Goal: Task Accomplishment & Management: Use online tool/utility

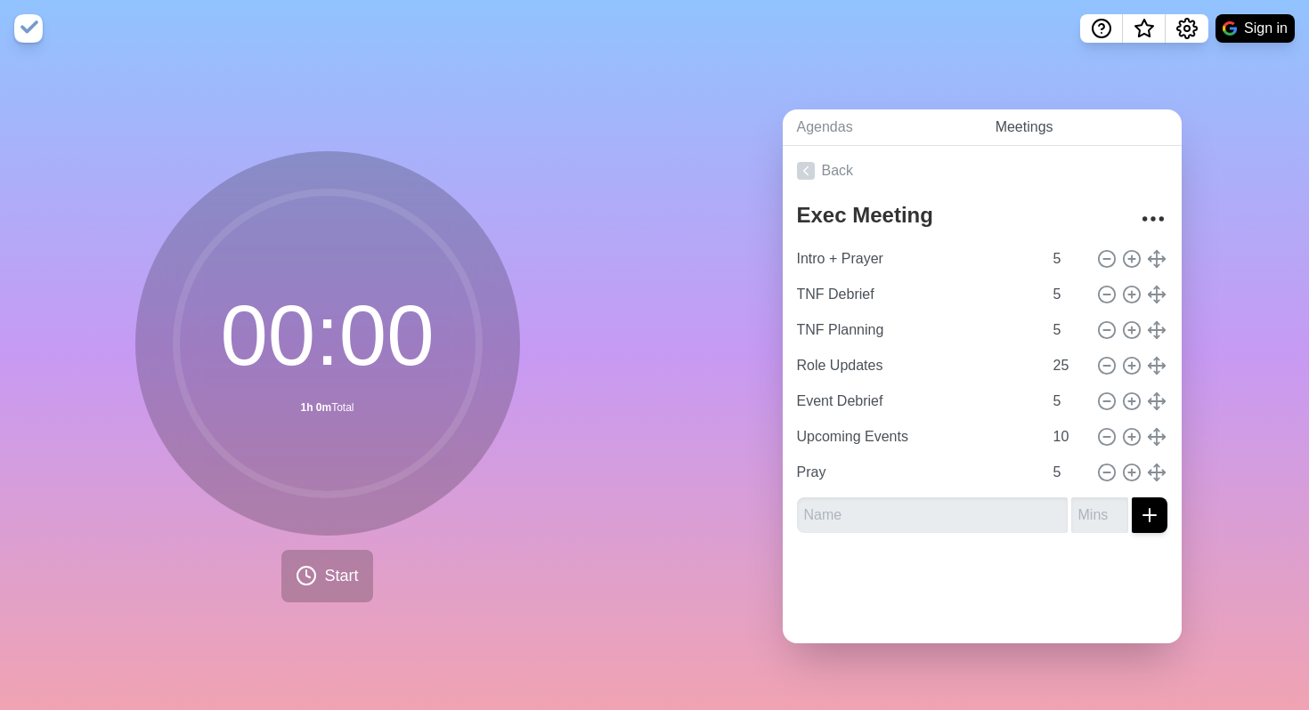
click at [1027, 123] on link "Meetings" at bounding box center [1081, 127] width 200 height 36
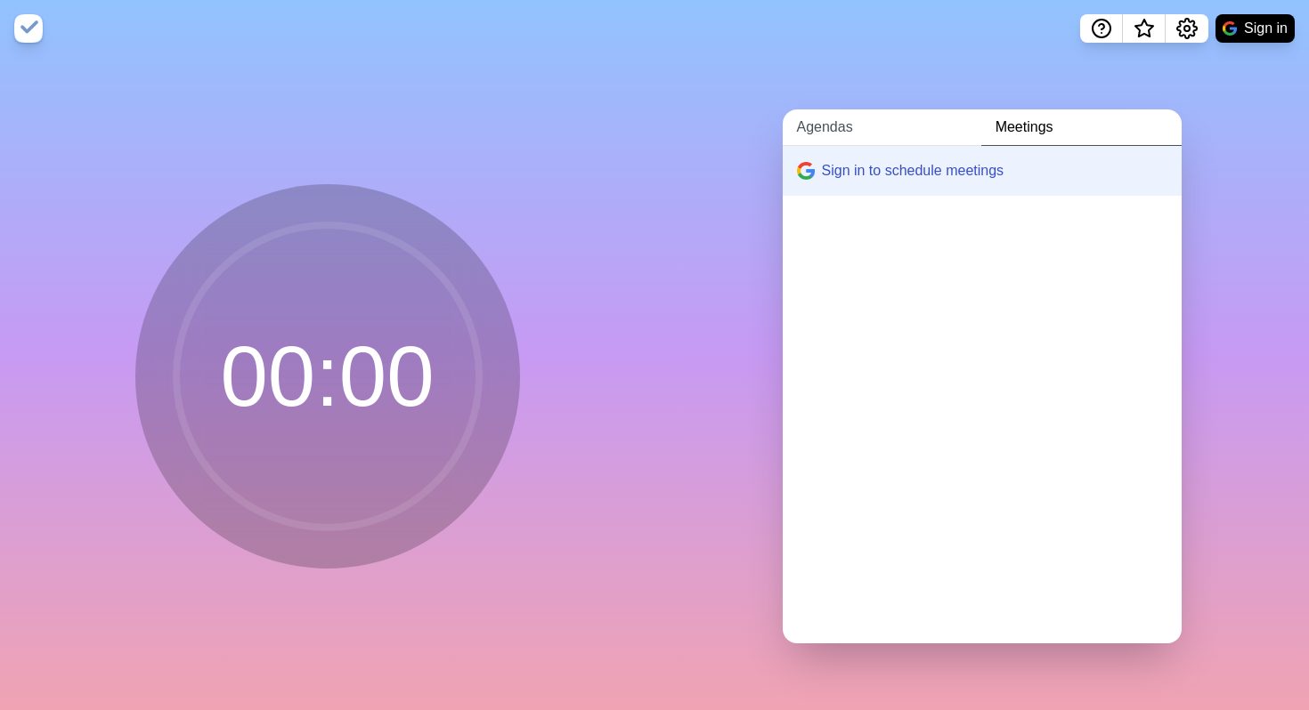
click at [815, 117] on link "Agendas" at bounding box center [881, 127] width 199 height 36
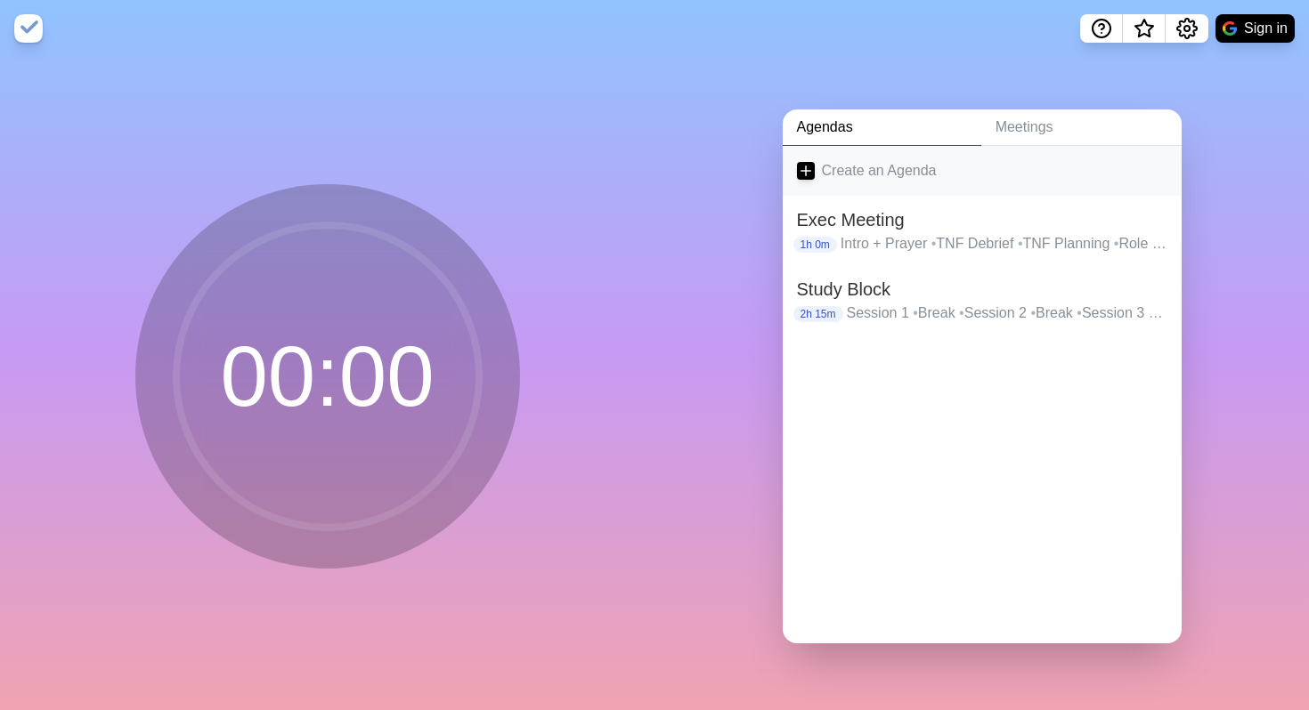
click at [809, 171] on line at bounding box center [805, 171] width 10 height 0
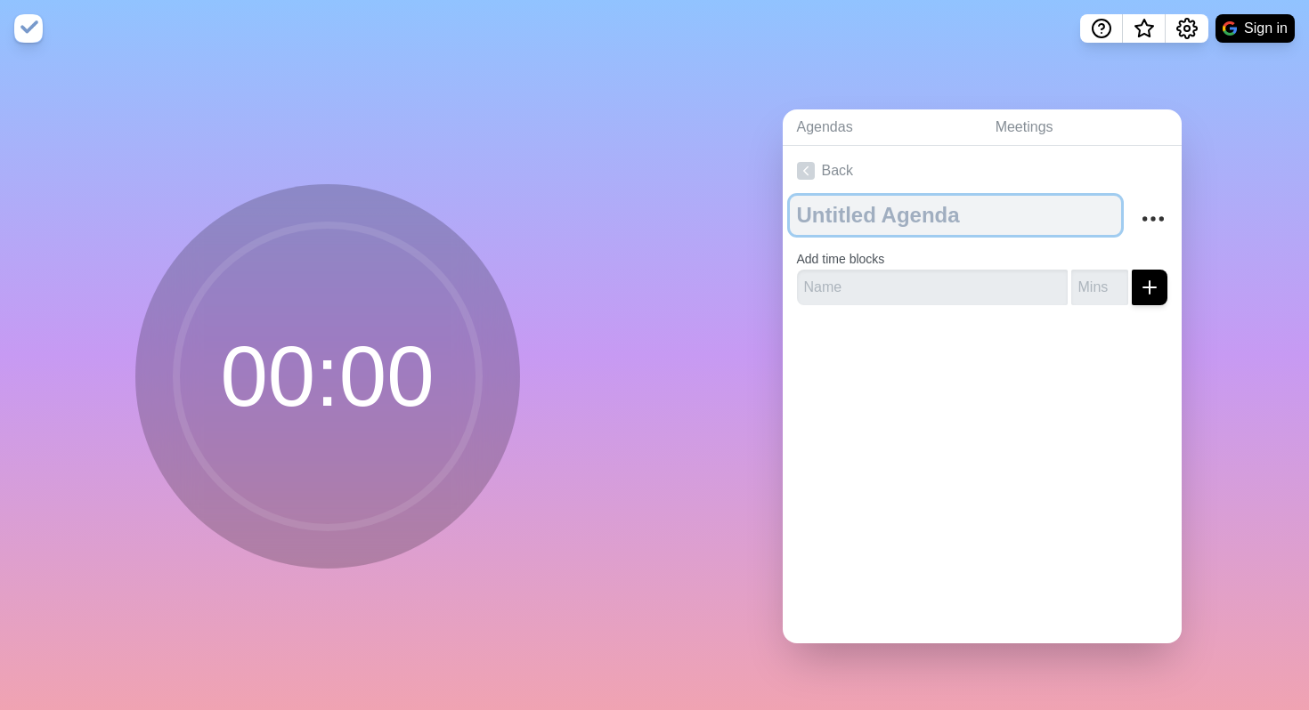
click at [853, 216] on textarea at bounding box center [955, 215] width 331 height 39
type textarea "Morning Prayer"
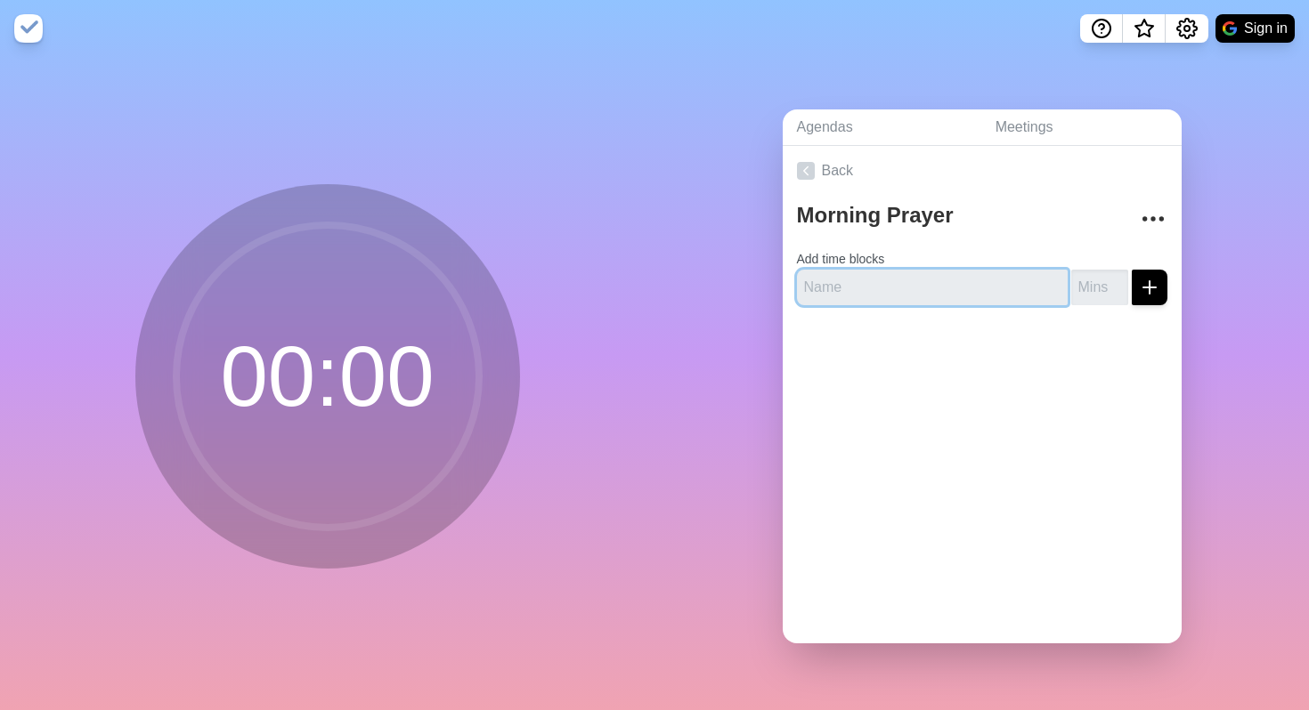
click at [876, 290] on input "text" at bounding box center [932, 288] width 271 height 36
type input "Q"
type input "Worship"
click at [1076, 284] on input "number" at bounding box center [1099, 288] width 57 height 36
type input "25"
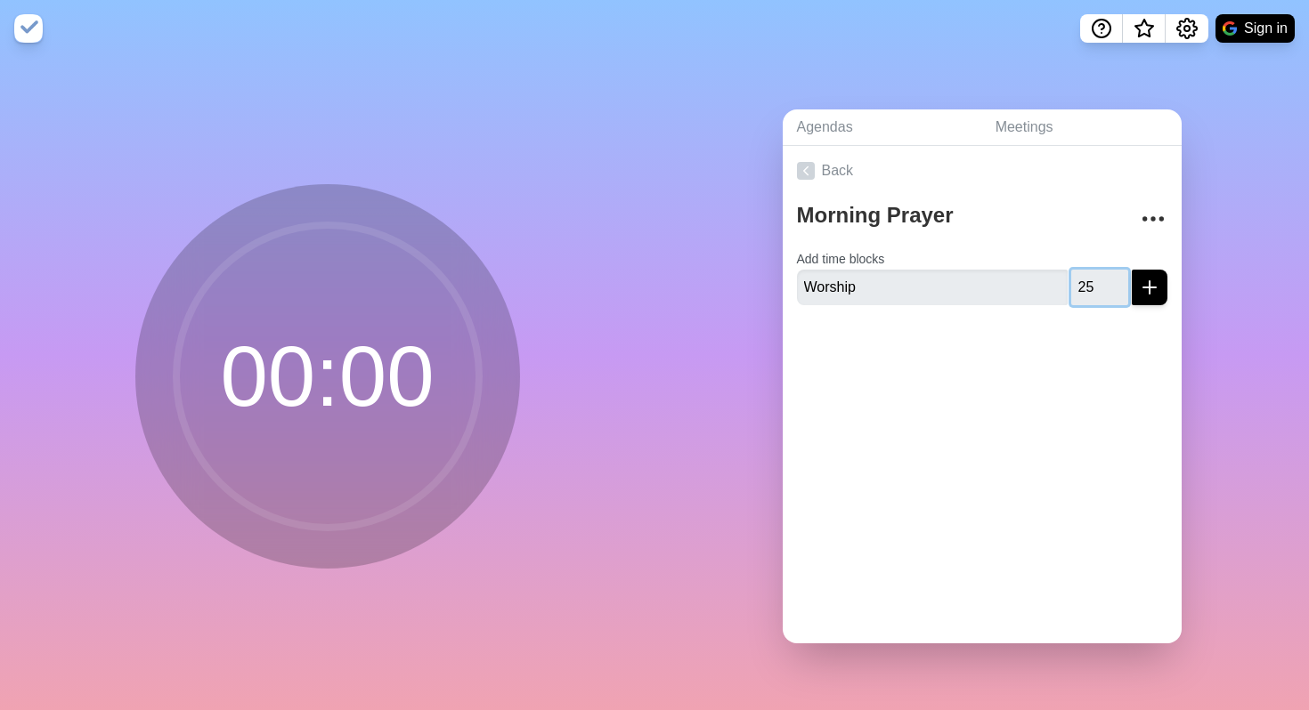
click at [1131, 270] on button "submit" at bounding box center [1149, 288] width 36 height 36
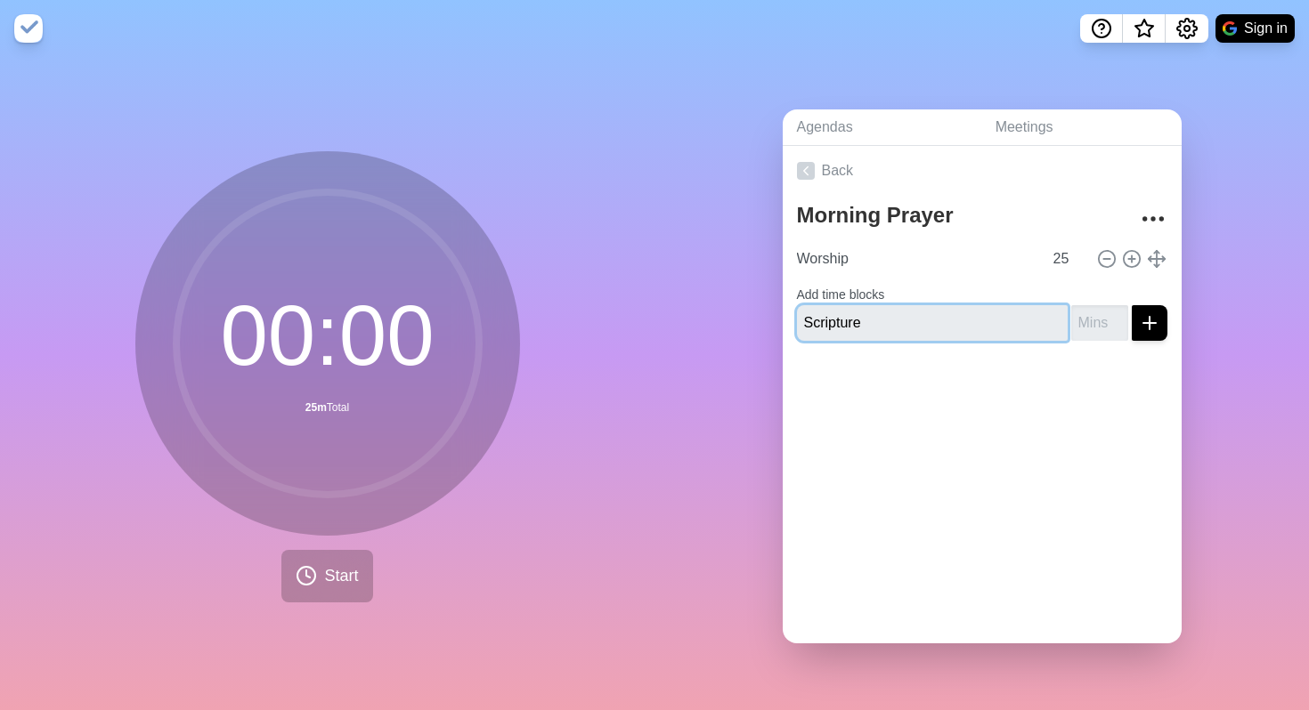
type input "Scripture"
click at [1095, 318] on input "number" at bounding box center [1099, 323] width 57 height 36
type input "7"
click at [1131, 305] on button "submit" at bounding box center [1149, 323] width 36 height 36
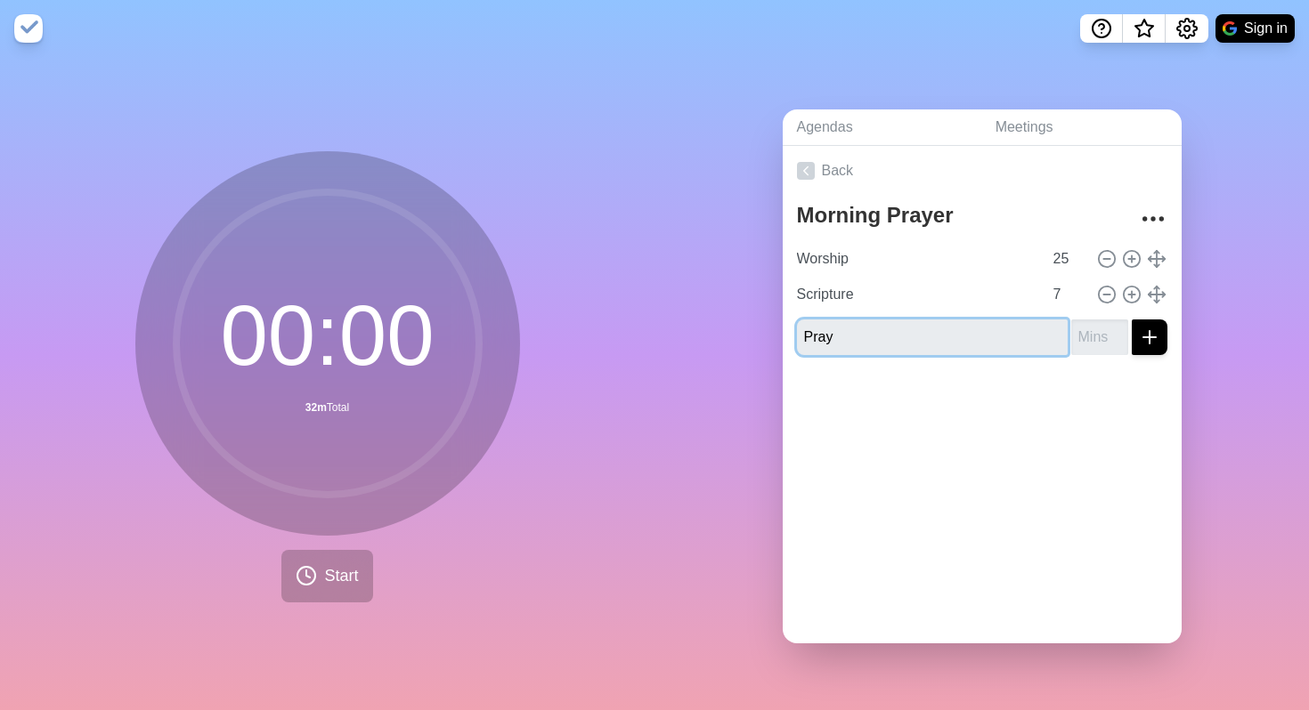
type input "Pray"
click at [1084, 333] on input "number" at bounding box center [1099, 338] width 57 height 36
type input "20"
click at [1131, 320] on button "submit" at bounding box center [1149, 338] width 36 height 36
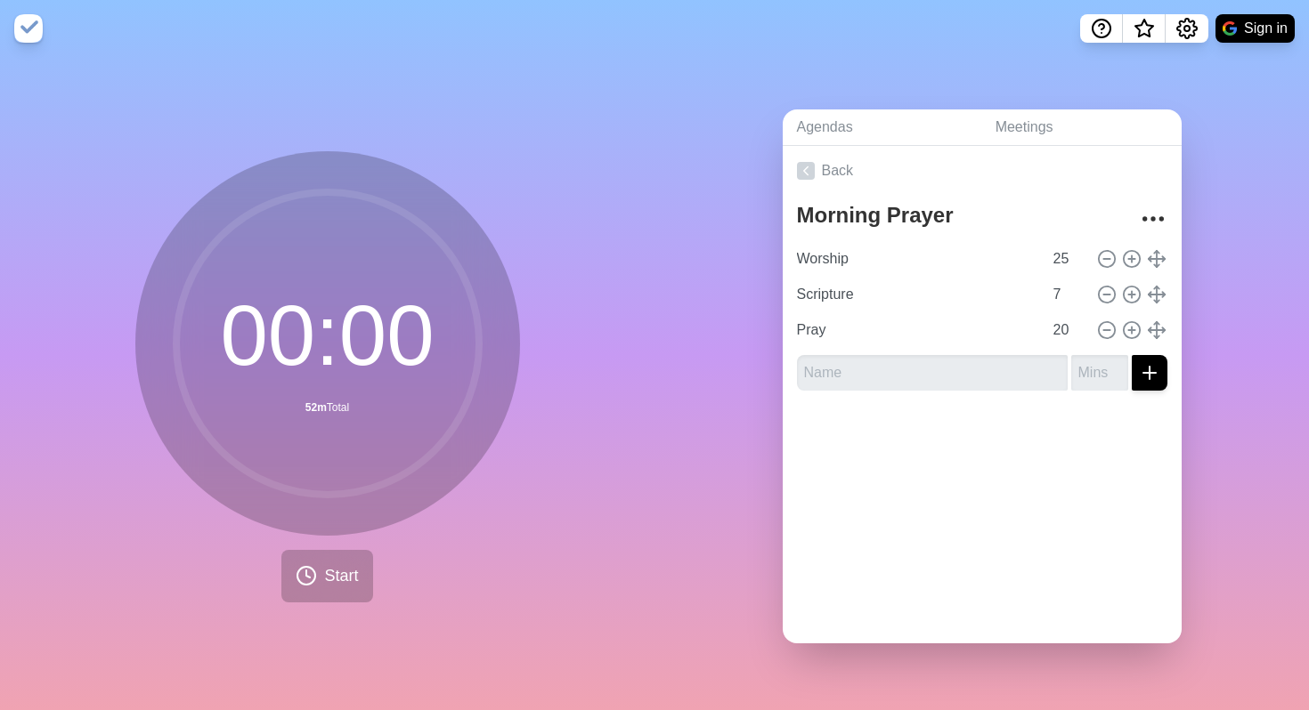
click at [1001, 442] on div at bounding box center [981, 440] width 399 height 71
click at [805, 172] on polyline at bounding box center [805, 171] width 4 height 8
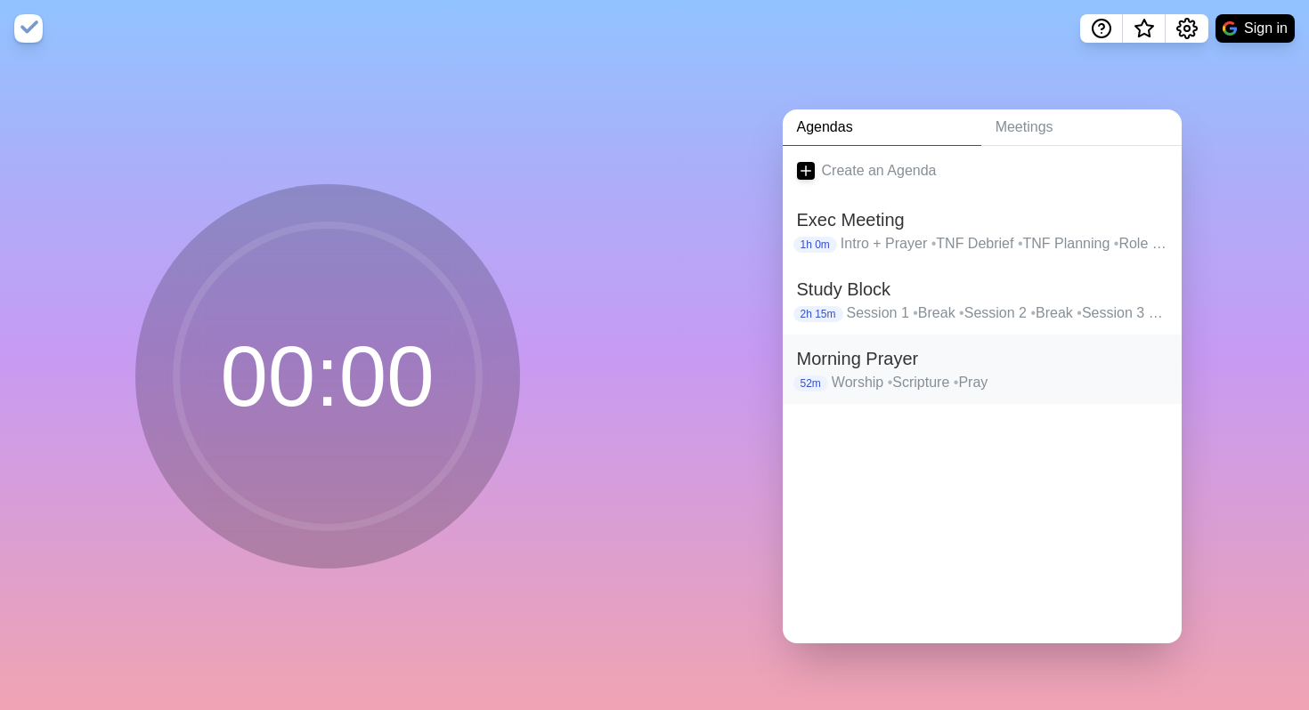
click at [839, 365] on h2 "Morning Prayer" at bounding box center [982, 358] width 370 height 27
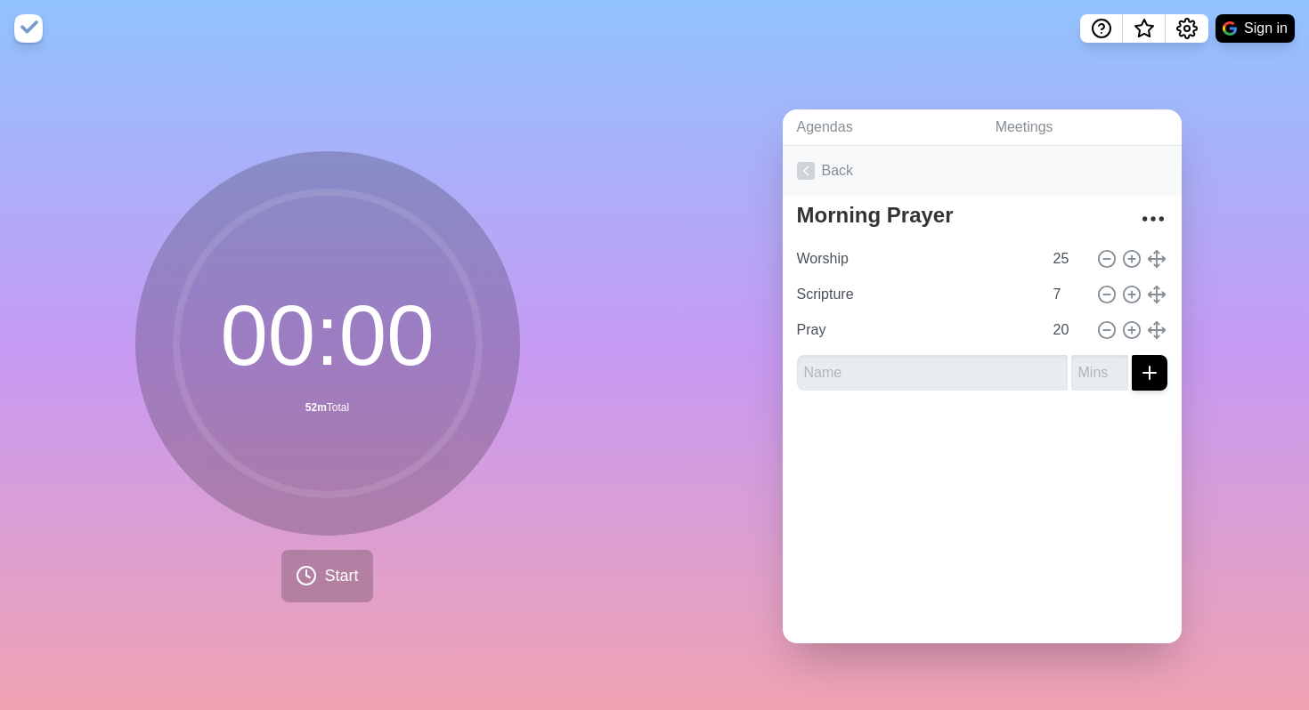
click at [806, 166] on icon at bounding box center [806, 171] width 18 height 18
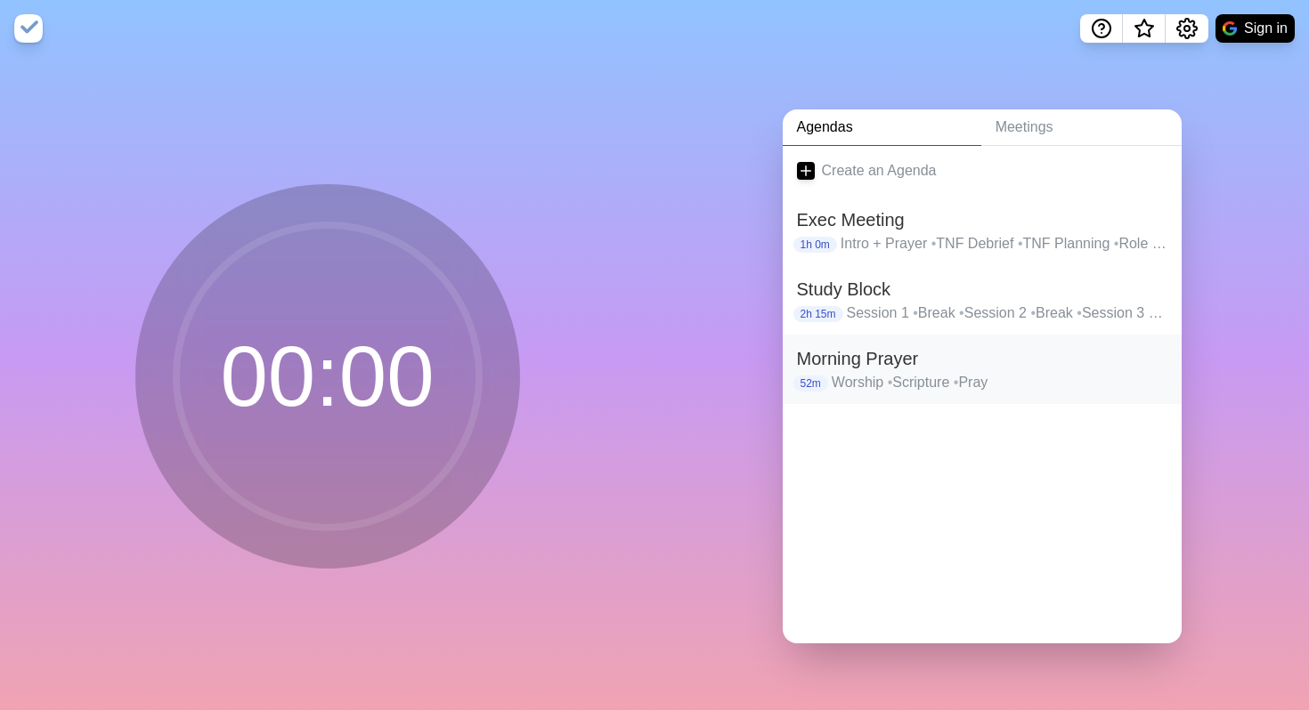
click at [846, 368] on h2 "Morning Prayer" at bounding box center [982, 358] width 370 height 27
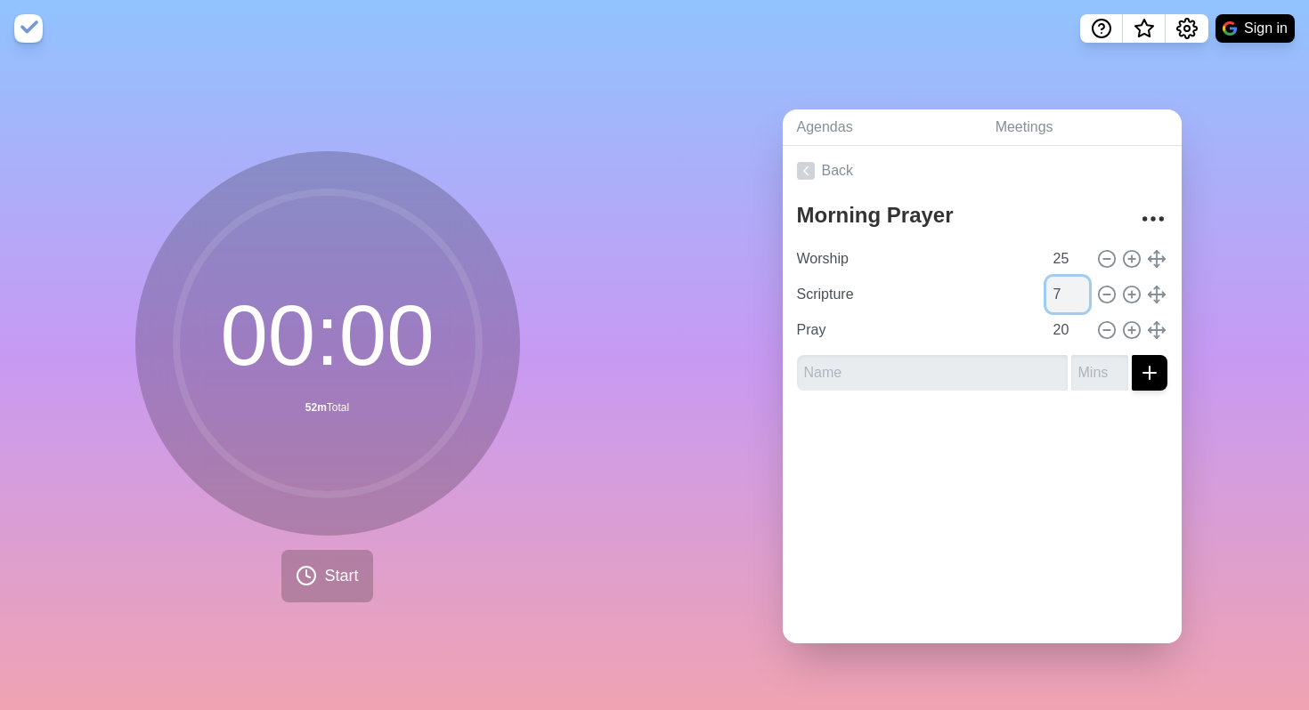
click at [1066, 298] on input "7" at bounding box center [1067, 295] width 43 height 36
type input "0"
click at [1063, 325] on input "20" at bounding box center [1067, 330] width 43 height 36
type input "2"
type input "15"
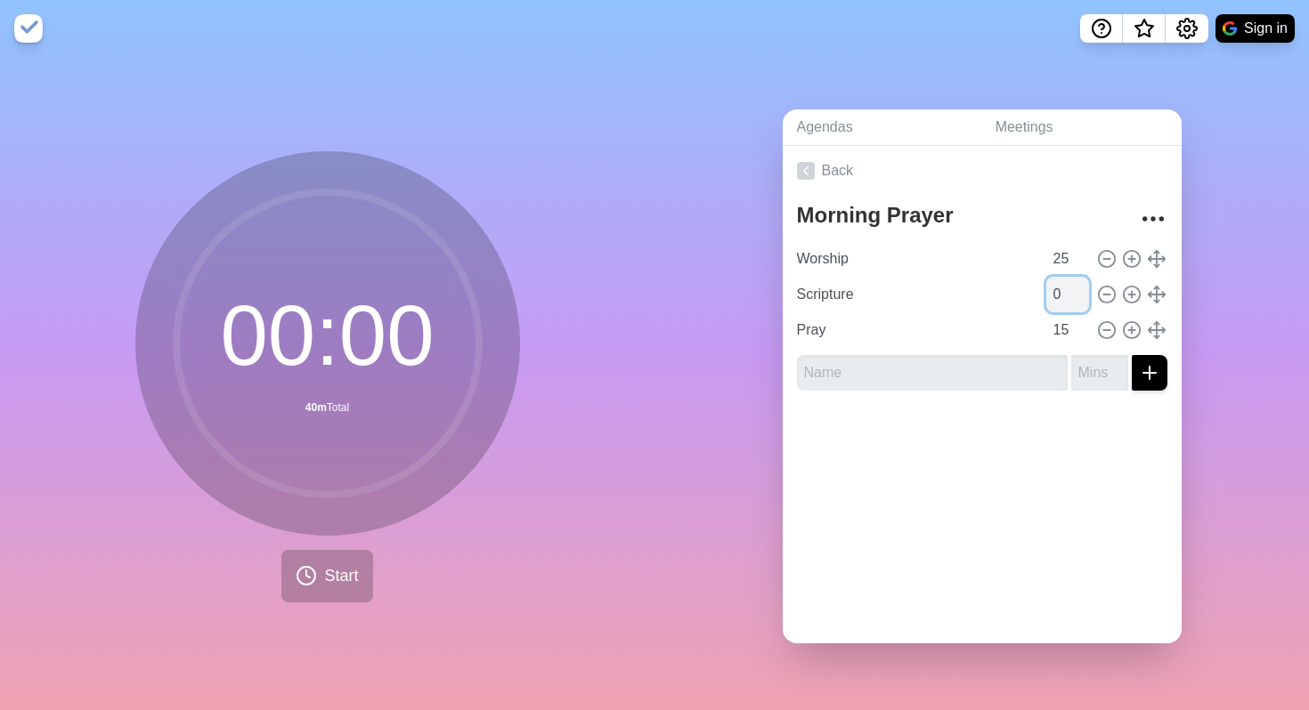
click at [1067, 304] on input "0" at bounding box center [1067, 295] width 43 height 36
type input "5"
click at [1032, 422] on div at bounding box center [981, 440] width 399 height 71
click at [812, 172] on icon at bounding box center [806, 171] width 18 height 18
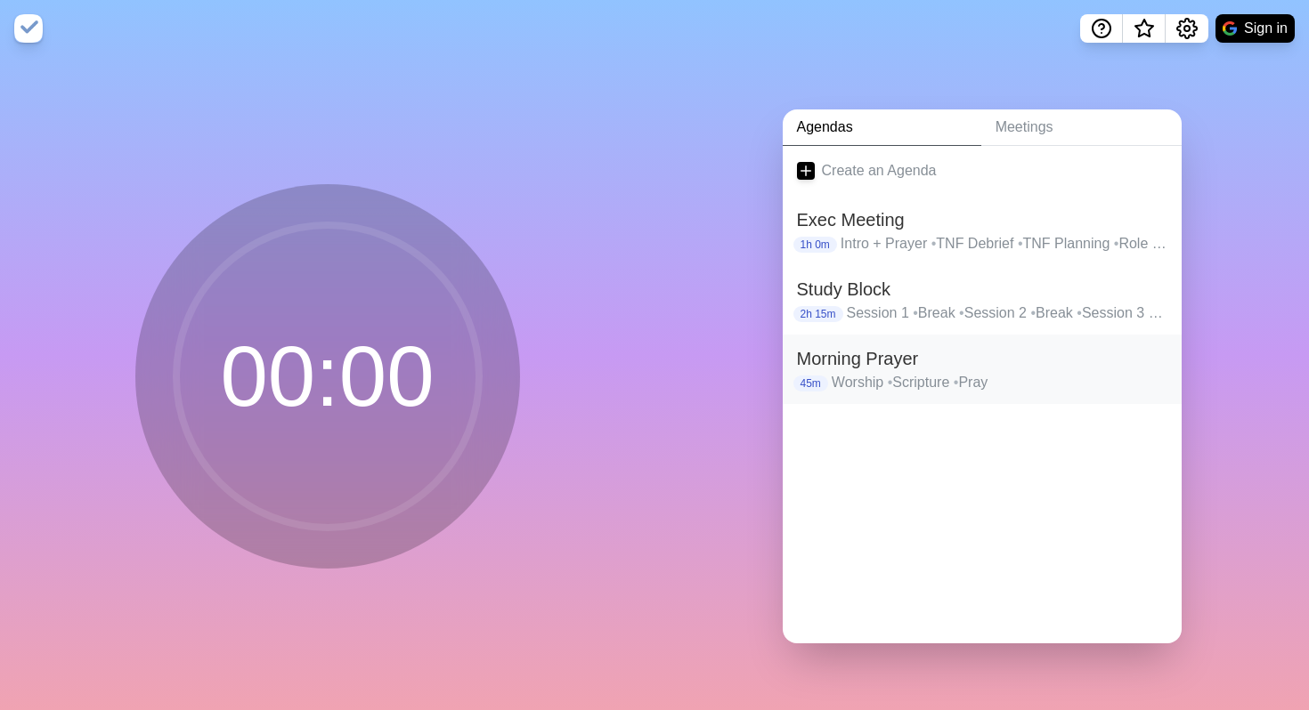
click at [929, 357] on h2 "Morning Prayer" at bounding box center [982, 358] width 370 height 27
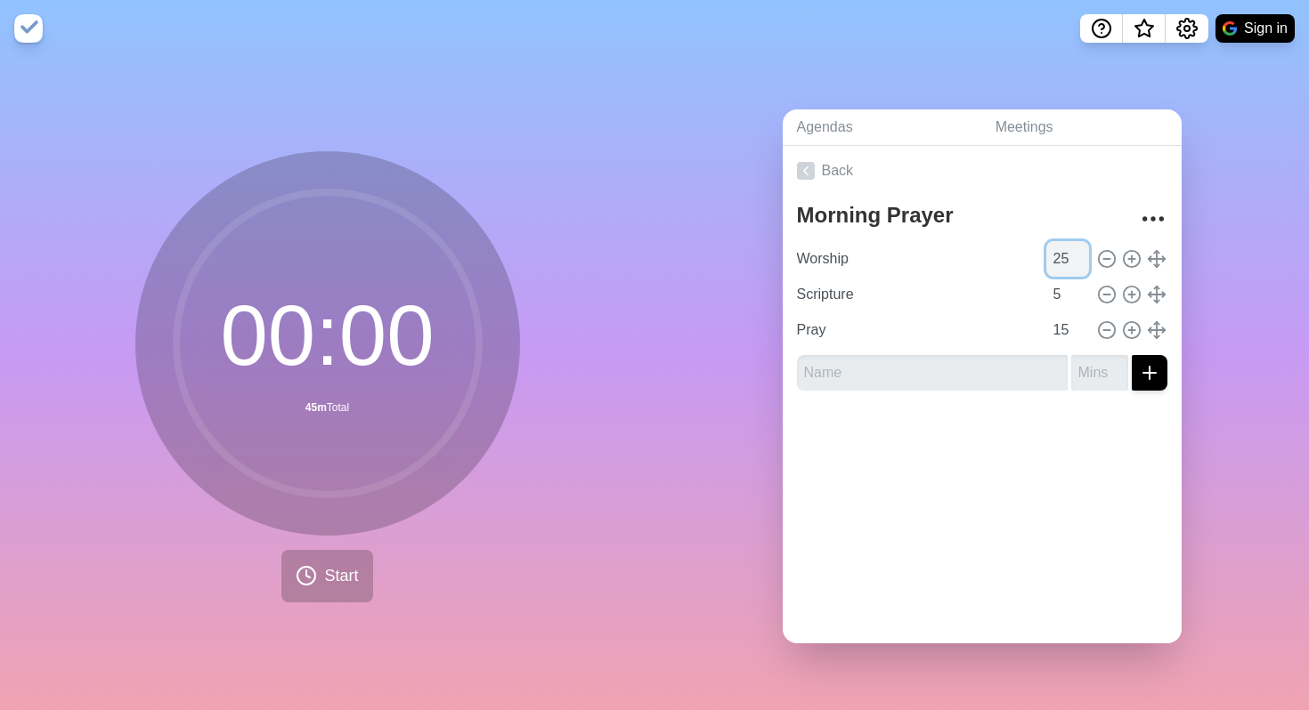
click at [1072, 263] on input "25" at bounding box center [1067, 259] width 43 height 36
type input "20"
click at [334, 571] on span "Start" at bounding box center [341, 576] width 34 height 24
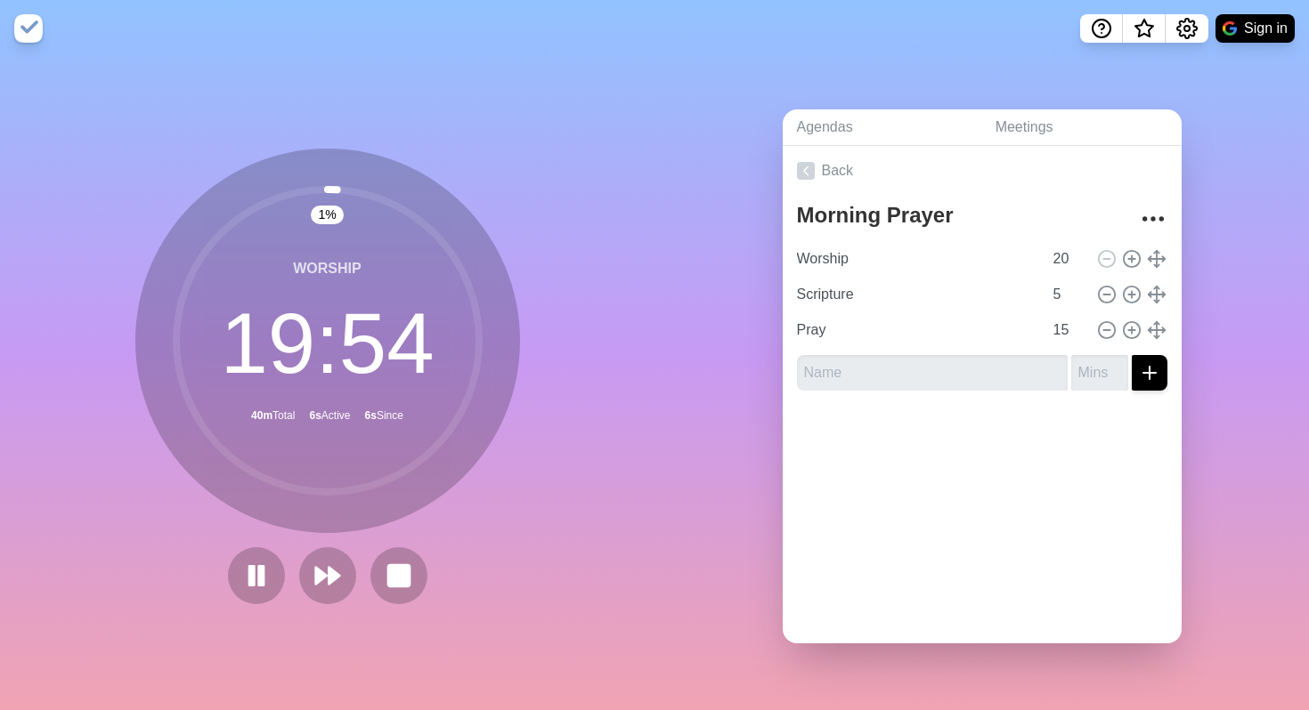
click at [604, 54] on nav "Sign in" at bounding box center [654, 28] width 1309 height 57
